Goal: Book appointment/travel/reservation

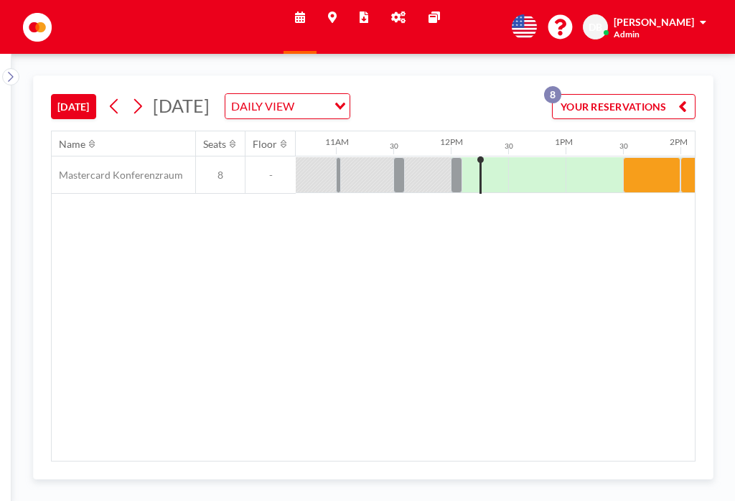
scroll to position [0, 1225]
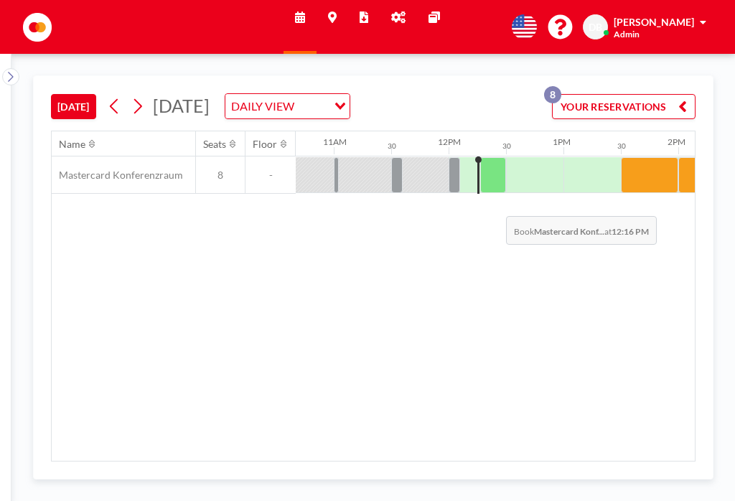
click at [495, 163] on div at bounding box center [493, 175] width 26 height 36
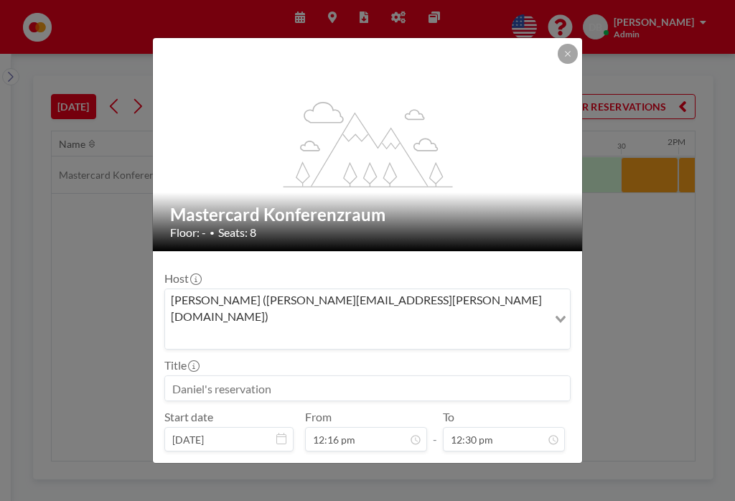
click at [528, 463] on button "BOOK NOW" at bounding box center [534, 475] width 72 height 25
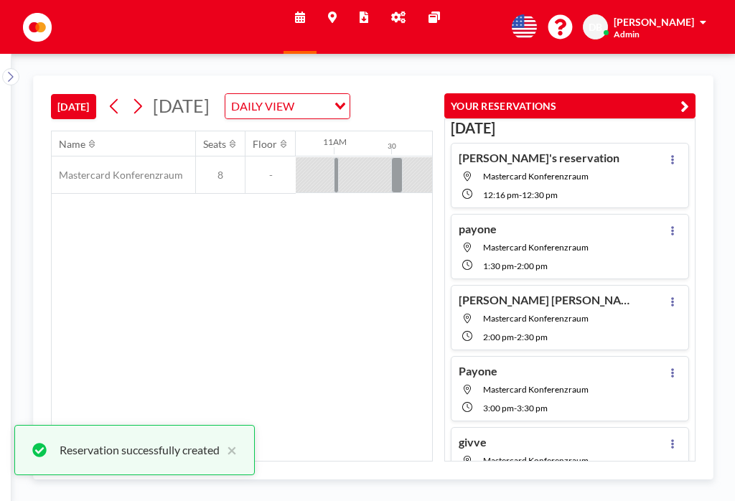
click at [688, 95] on button "YOUR RESERVATIONS" at bounding box center [569, 105] width 251 height 25
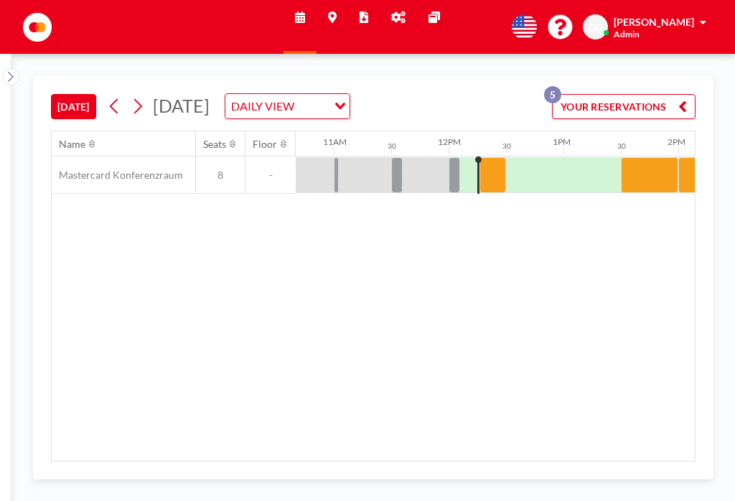
click at [534, 131] on div "30" at bounding box center [534, 143] width 57 height 24
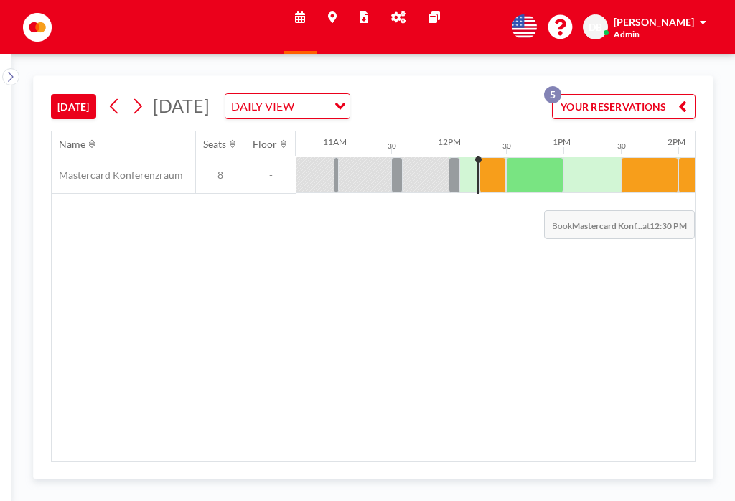
click at [552, 157] on div at bounding box center [534, 175] width 57 height 36
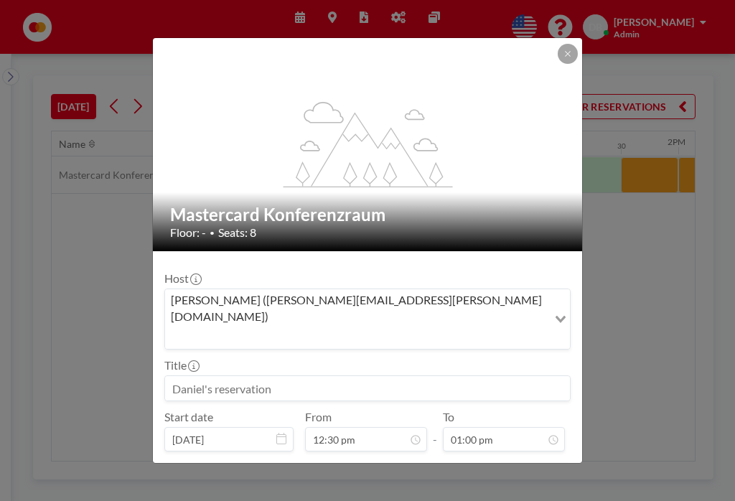
click at [316, 376] on input at bounding box center [367, 388] width 405 height 24
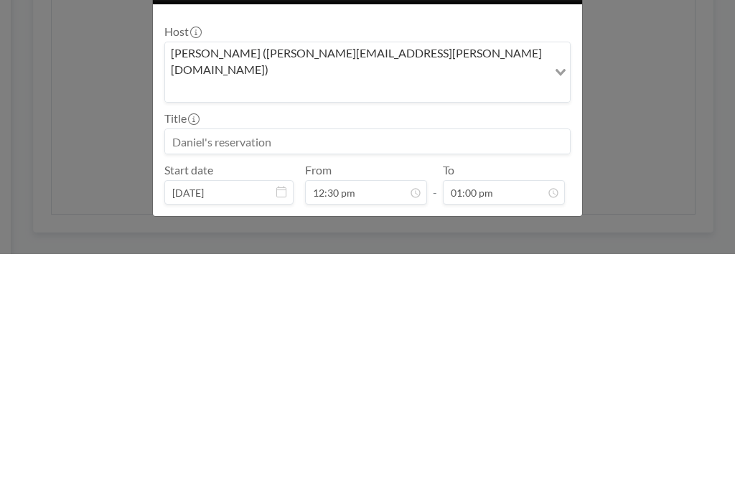
scroll to position [0, 1225]
type input "[PERSON_NAME]"
click at [556, 463] on button "BOOK NOW" at bounding box center [534, 475] width 72 height 25
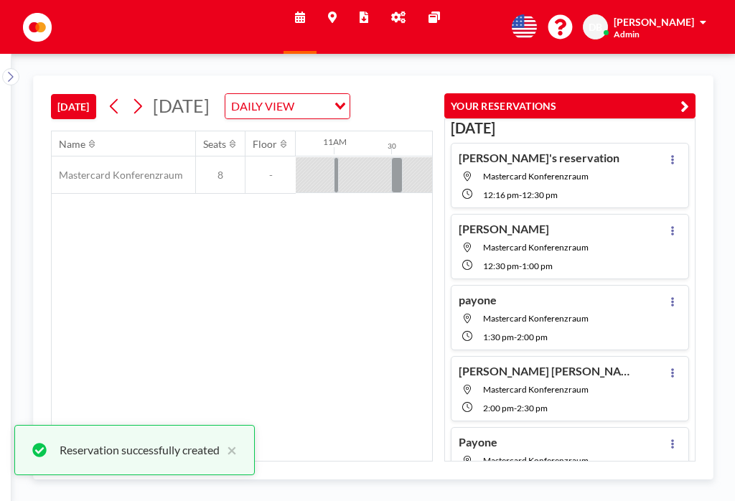
click at [688, 98] on icon "button" at bounding box center [684, 106] width 9 height 17
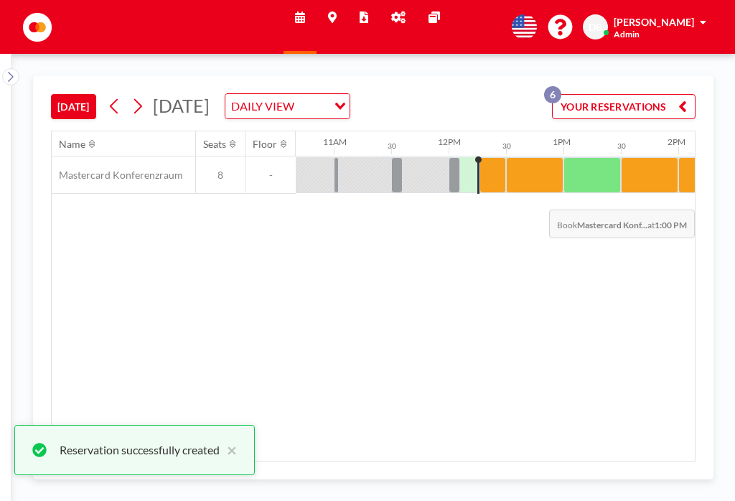
click at [603, 159] on div at bounding box center [591, 175] width 57 height 36
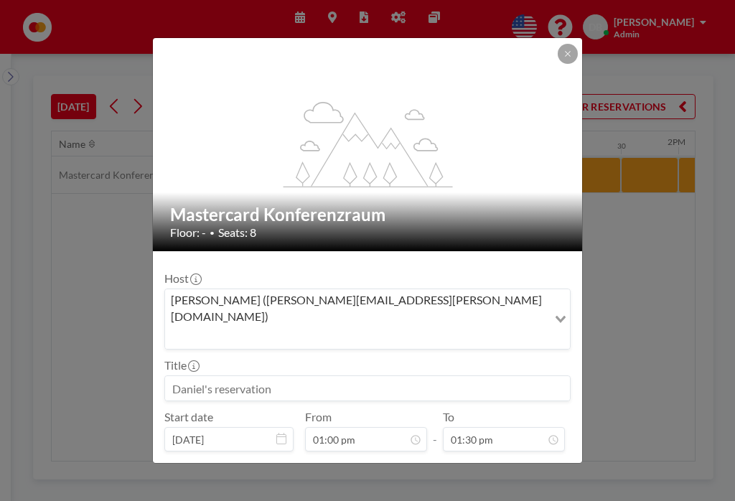
click at [437, 376] on input at bounding box center [367, 388] width 405 height 24
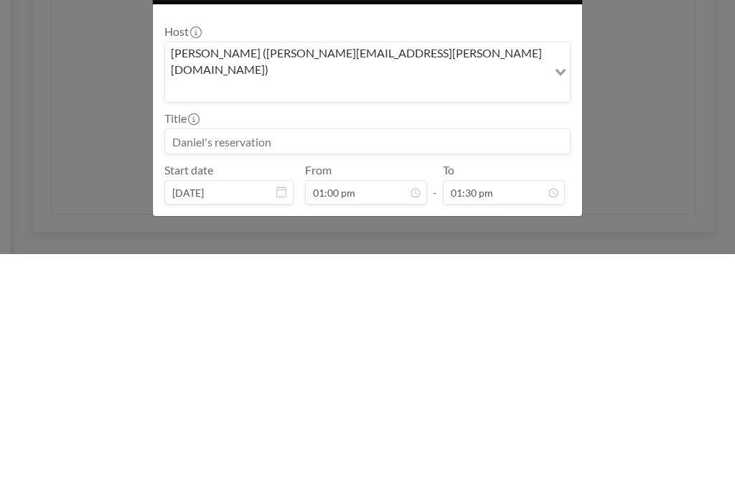
scroll to position [0, 1225]
type input "[PERSON_NAME]"
click at [548, 463] on button "BOOK NOW" at bounding box center [534, 475] width 72 height 25
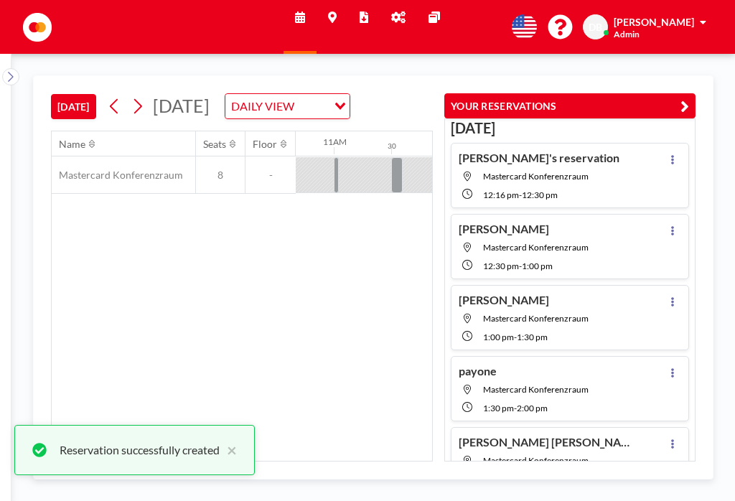
click at [694, 93] on button "YOUR RESERVATIONS" at bounding box center [569, 105] width 251 height 25
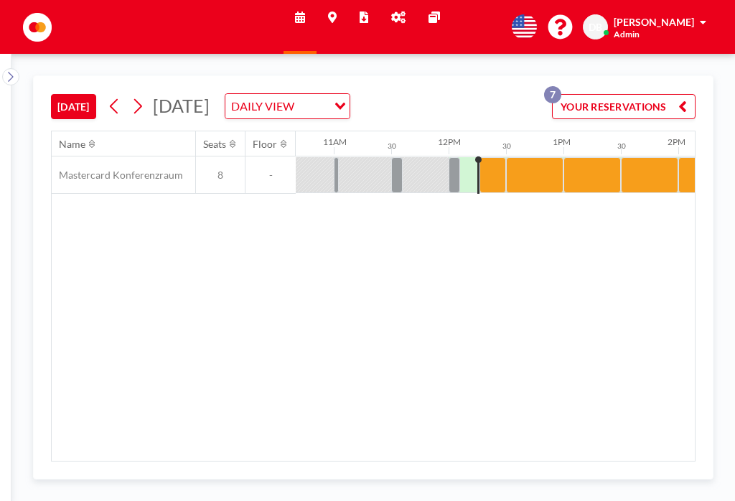
click at [492, 161] on div at bounding box center [492, 175] width 27 height 36
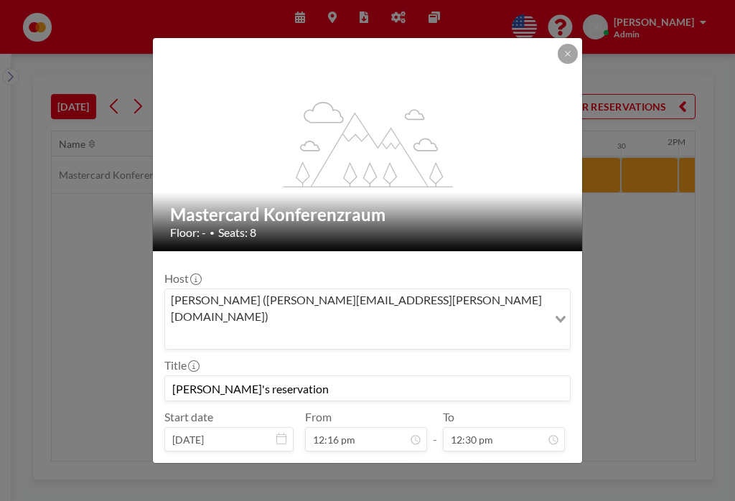
click at [385, 463] on button "PRE CHECK-IN" at bounding box center [370, 475] width 84 height 25
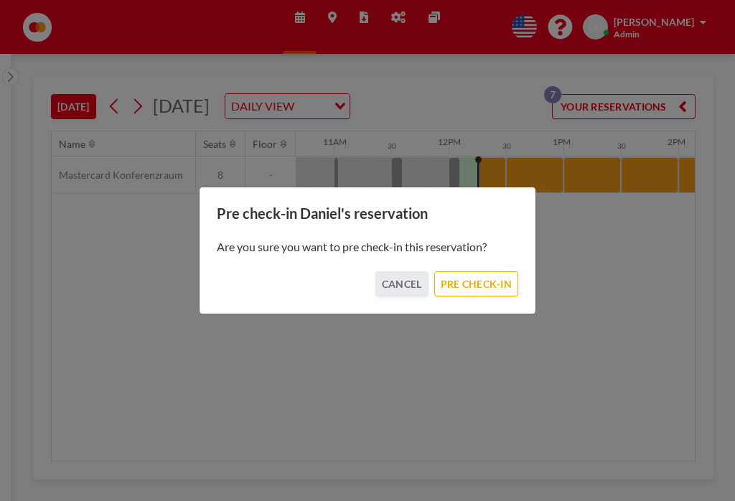
click at [479, 296] on button "PRE CHECK-IN" at bounding box center [476, 283] width 84 height 25
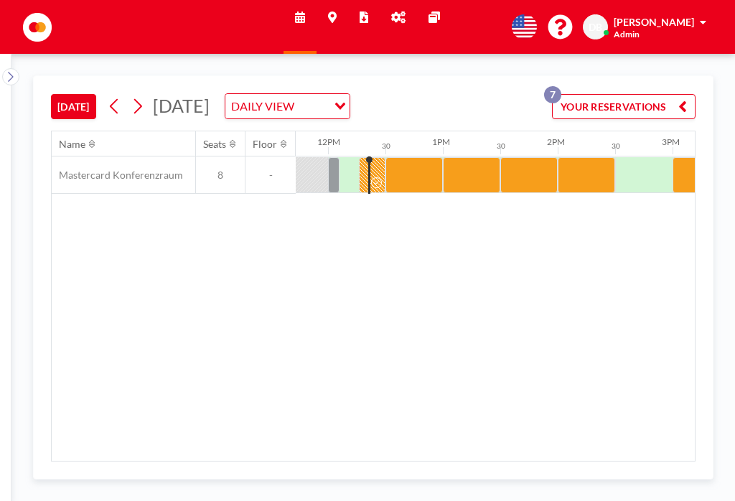
scroll to position [0, 1345]
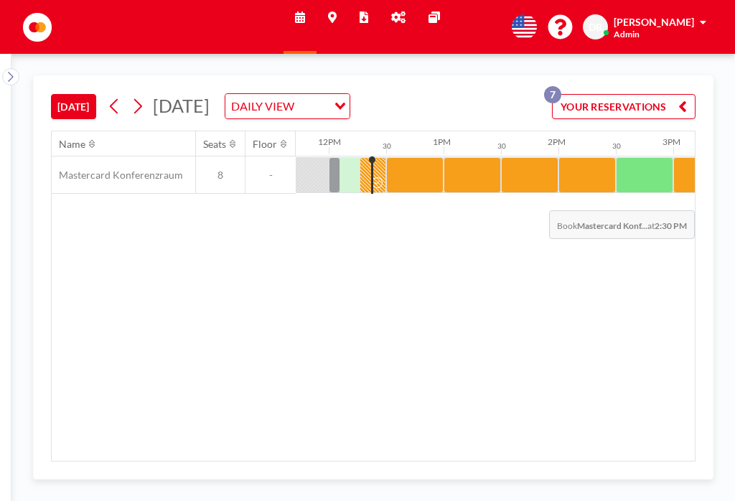
click at [654, 157] on div at bounding box center [644, 175] width 57 height 36
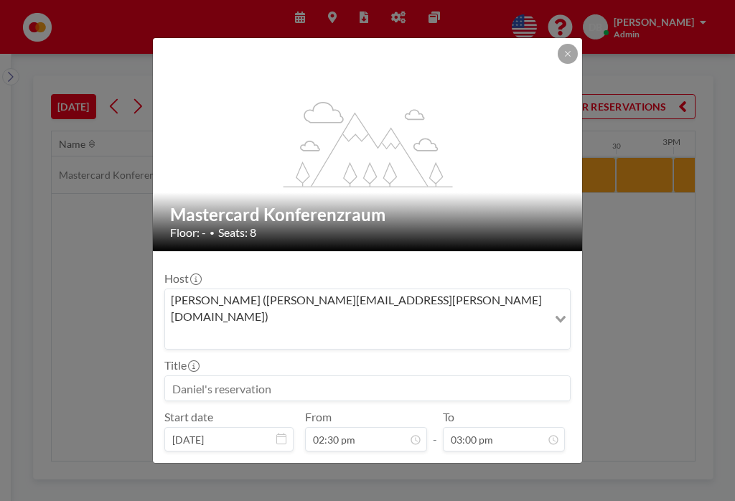
click at [314, 376] on input at bounding box center [367, 388] width 405 height 24
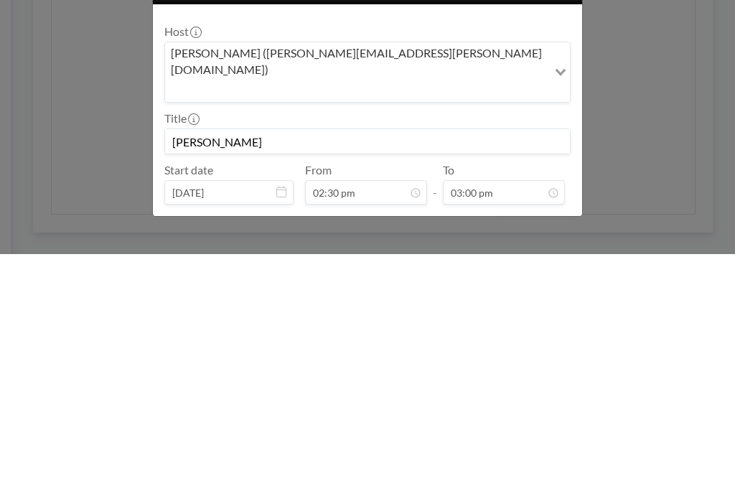
type input "[PERSON_NAME]"
click at [550, 463] on button "BOOK NOW" at bounding box center [534, 475] width 72 height 25
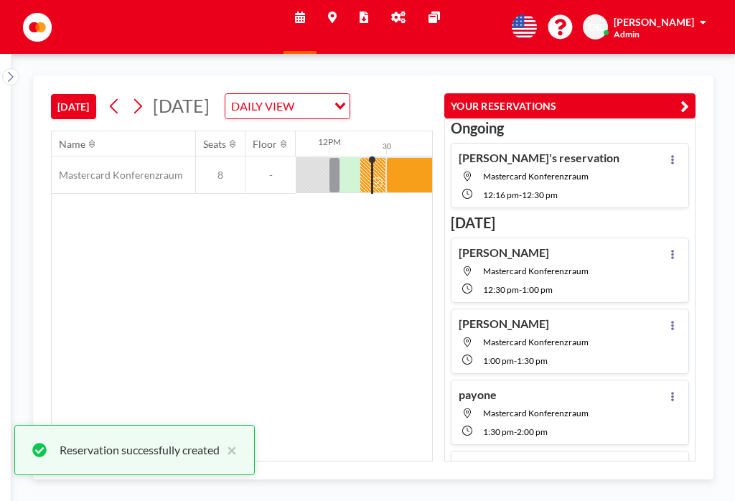
click at [690, 93] on button "YOUR RESERVATIONS" at bounding box center [569, 105] width 251 height 25
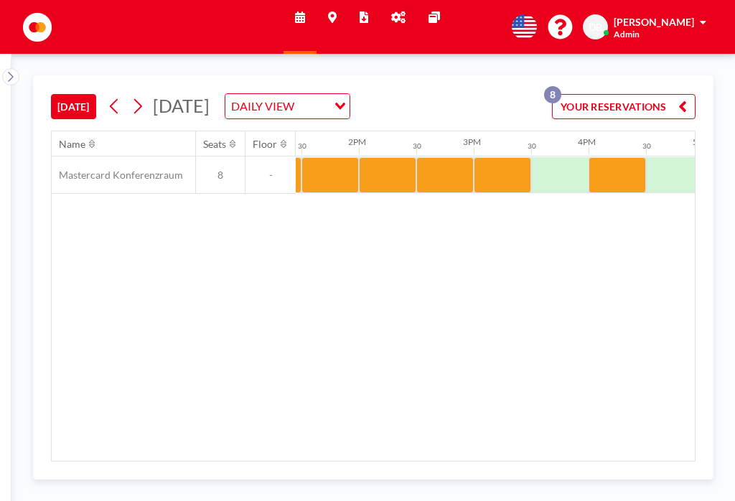
scroll to position [0, 1549]
